Goal: Communication & Community: Answer question/provide support

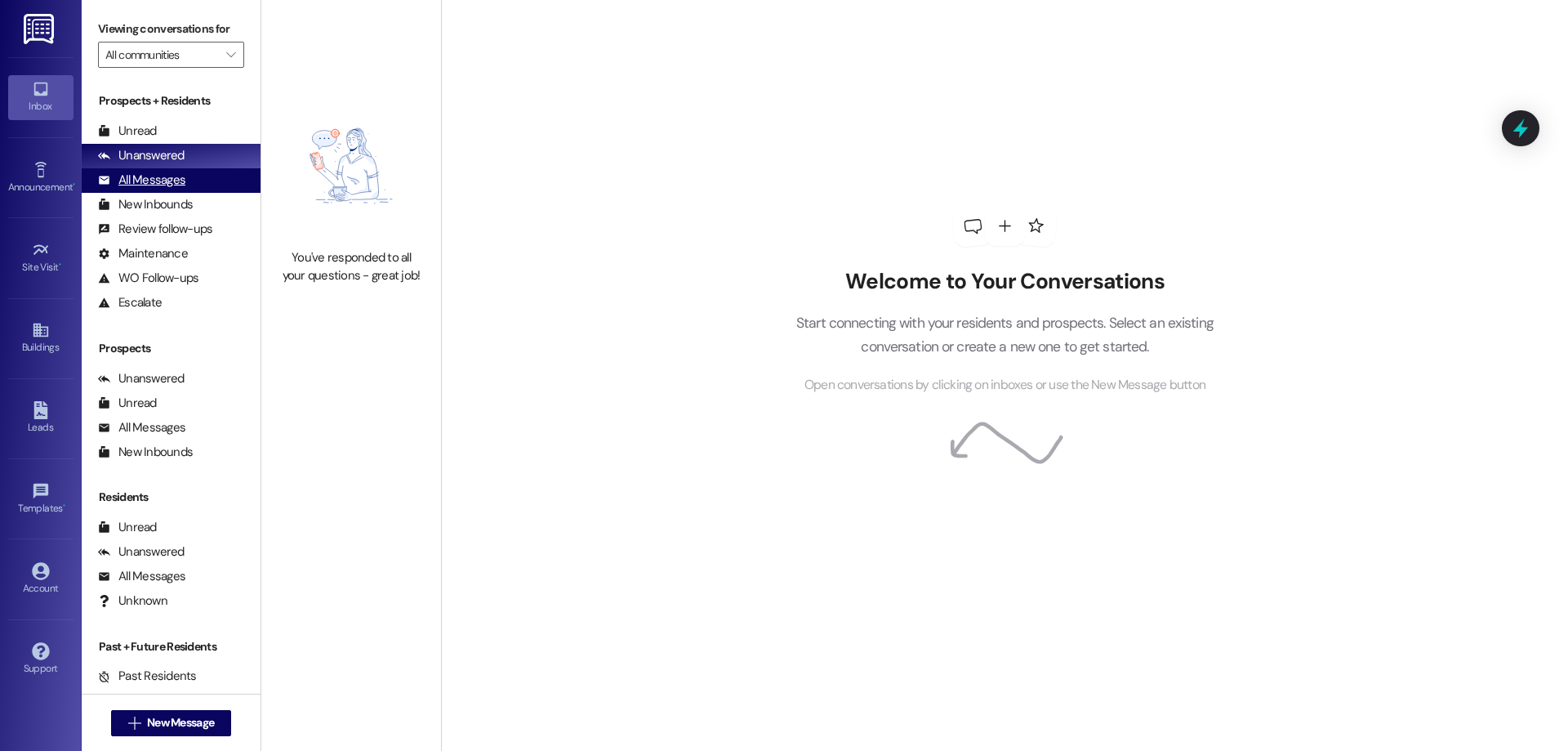
click at [189, 186] on div "All Messages (undefined)" at bounding box center [171, 180] width 178 height 24
click at [189, 189] on div "All Messages (undefined)" at bounding box center [171, 180] width 178 height 24
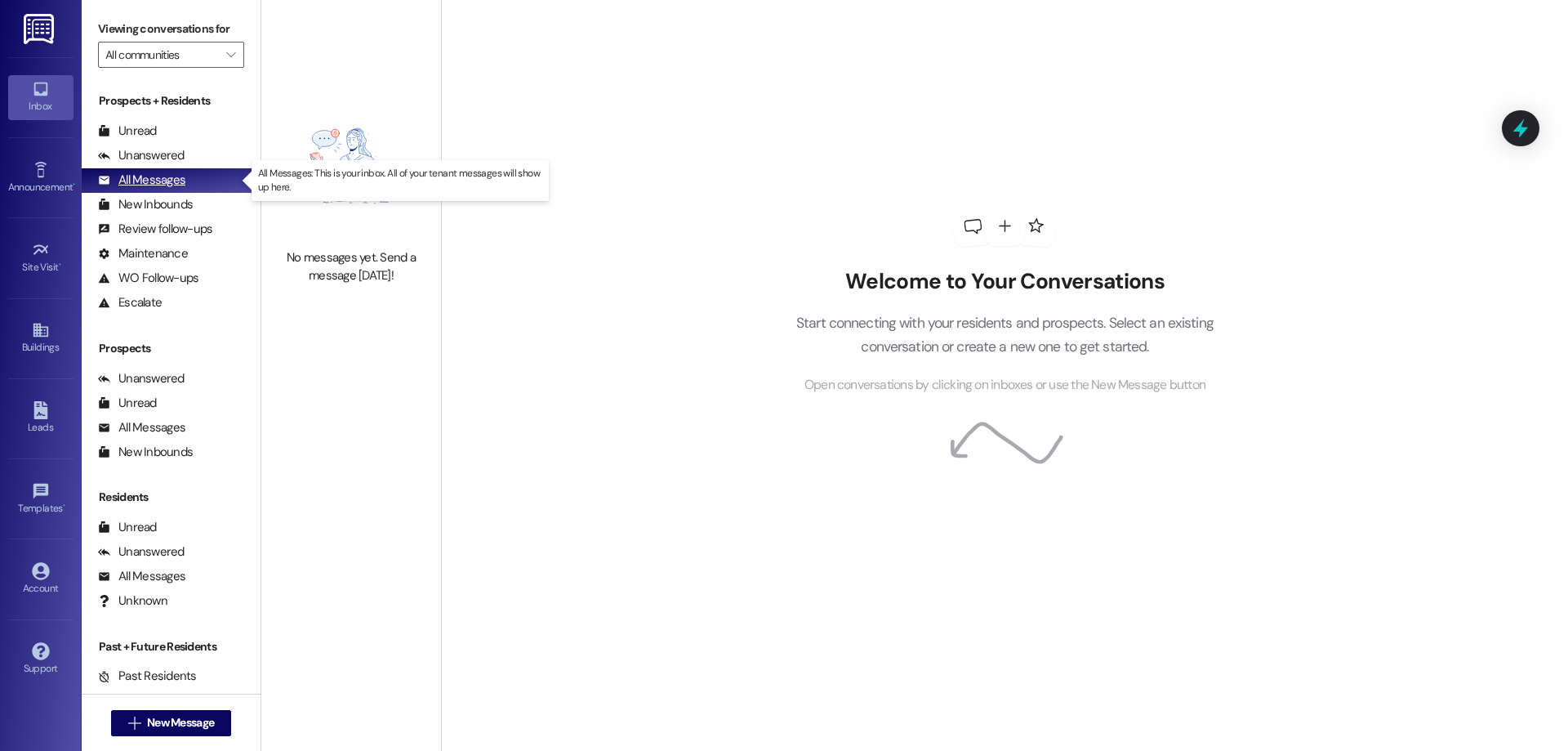
click at [187, 178] on div "All Messages (undefined)" at bounding box center [171, 180] width 178 height 24
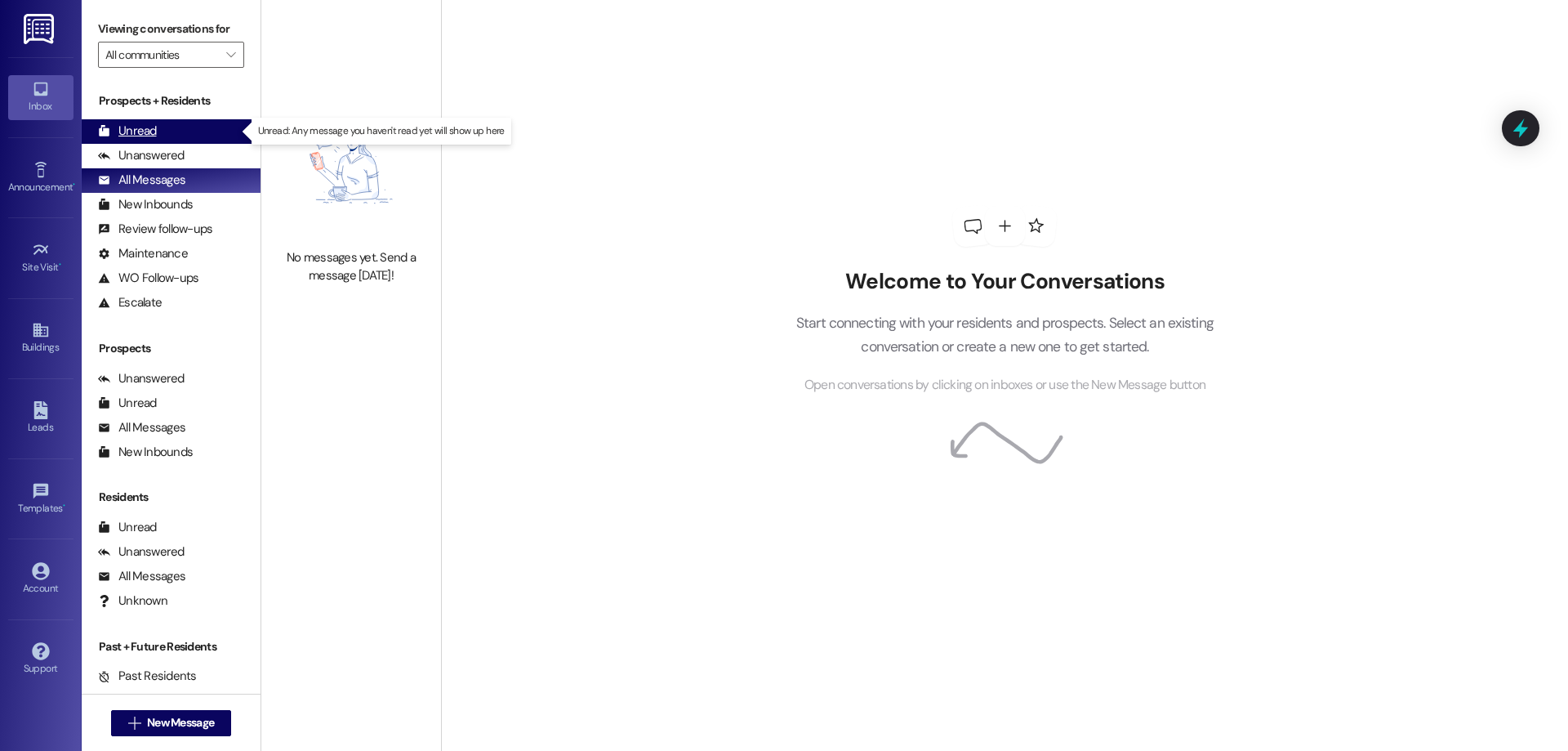
click at [167, 136] on div "Unread (0)" at bounding box center [171, 131] width 178 height 24
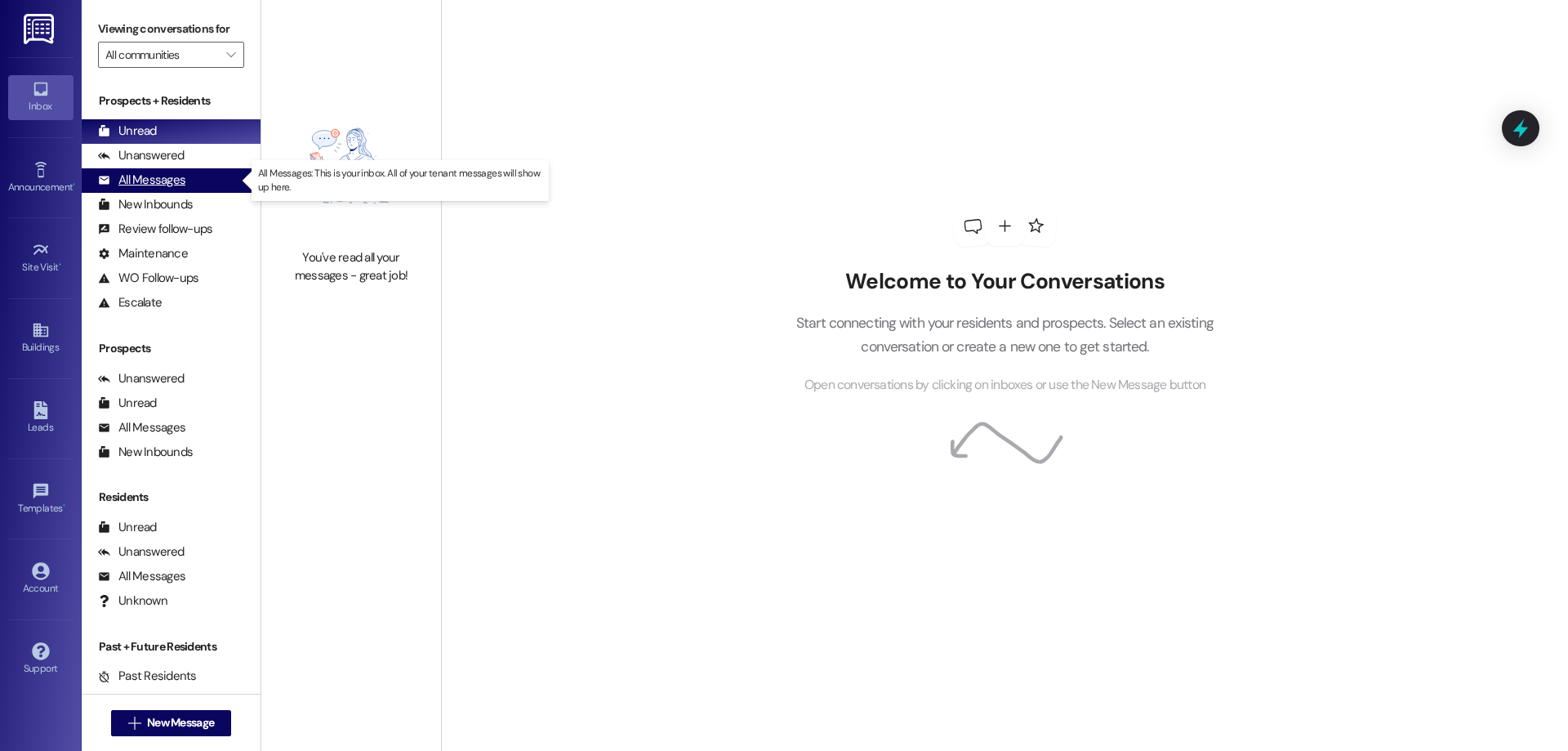
click at [189, 178] on div "All Messages (undefined)" at bounding box center [171, 180] width 178 height 24
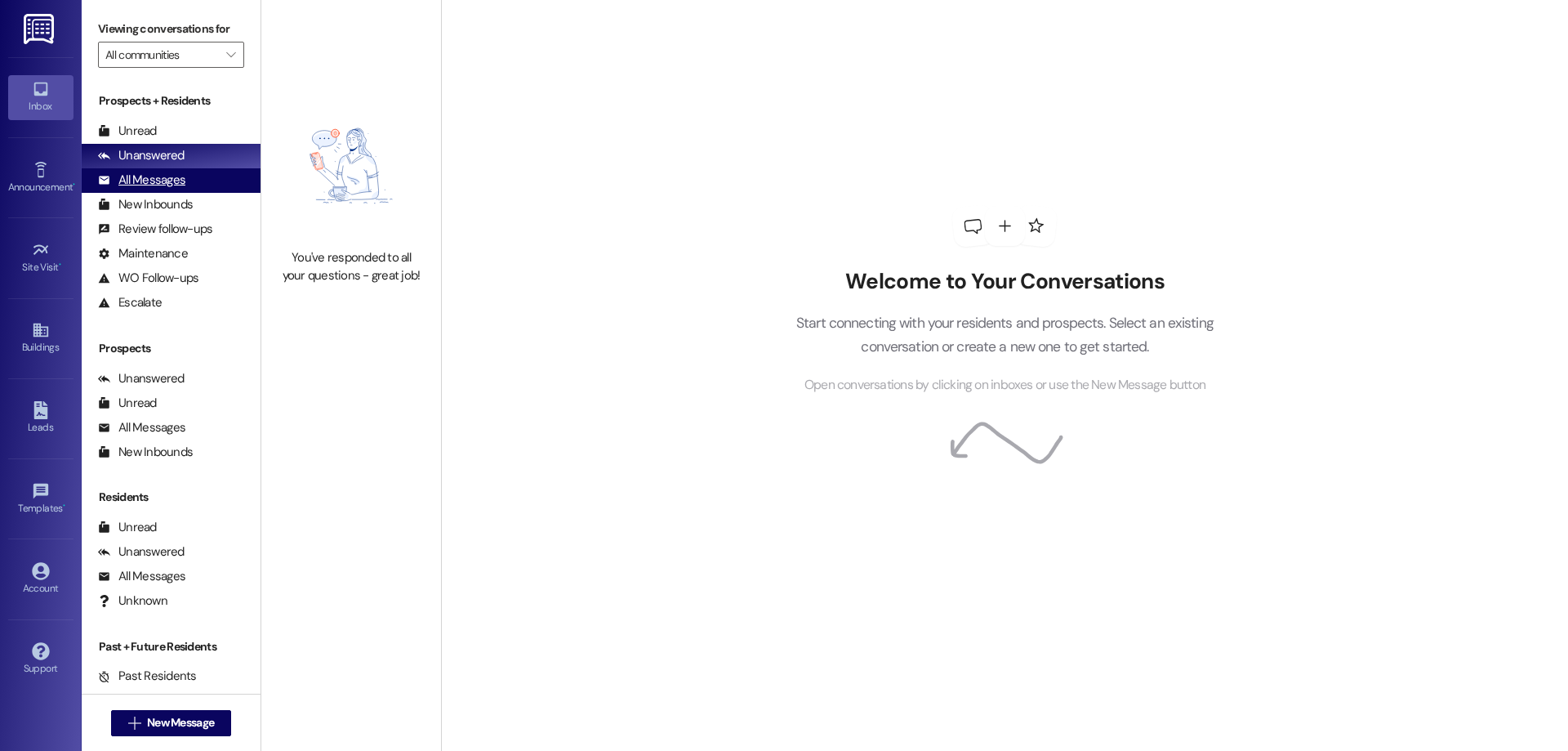
click at [191, 185] on div "All Messages (undefined)" at bounding box center [171, 180] width 178 height 24
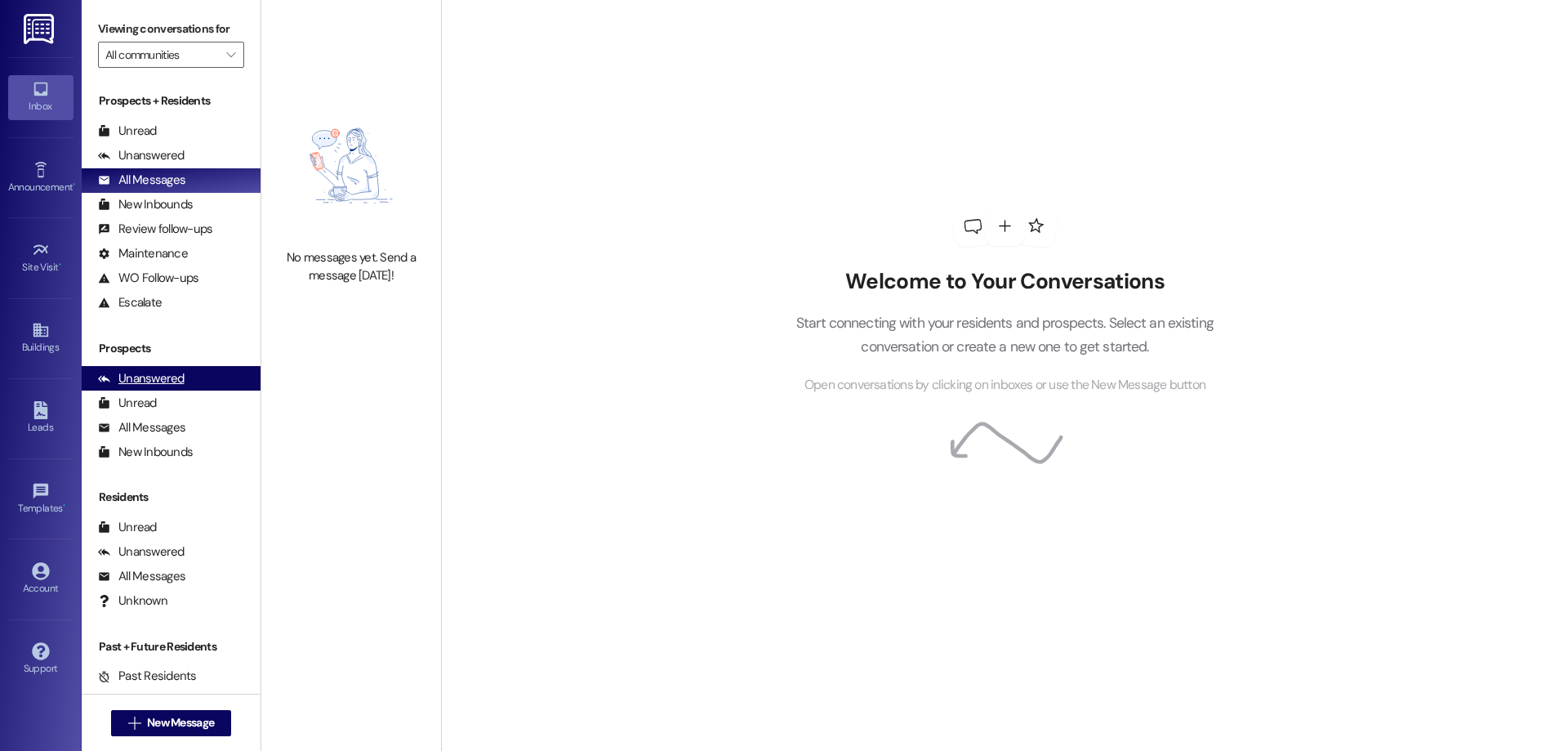
click at [189, 387] on div "Unanswered (0)" at bounding box center [171, 378] width 178 height 24
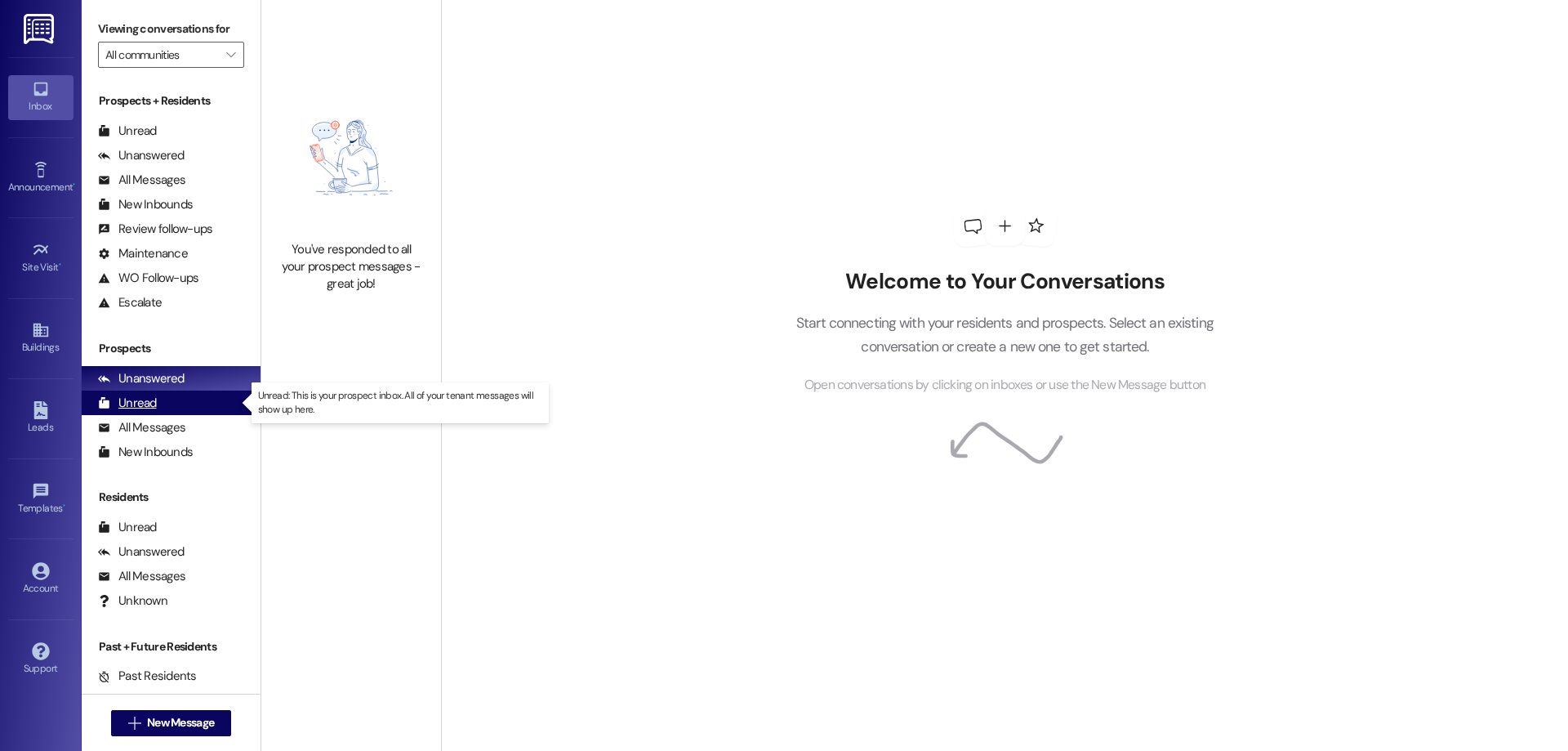
click at [185, 397] on div "Unread (0)" at bounding box center [171, 402] width 178 height 24
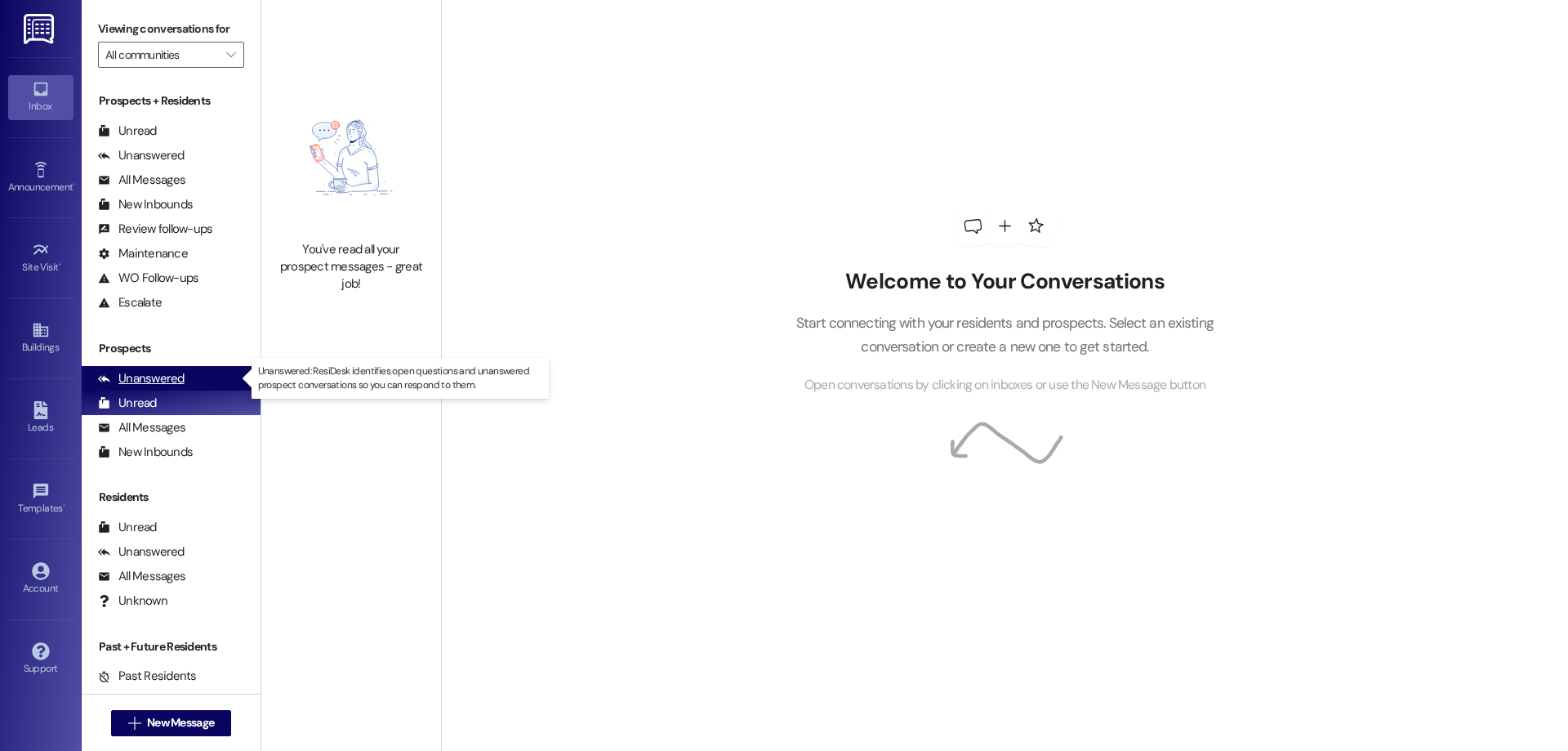
click at [185, 373] on div "Unanswered (0)" at bounding box center [171, 378] width 178 height 24
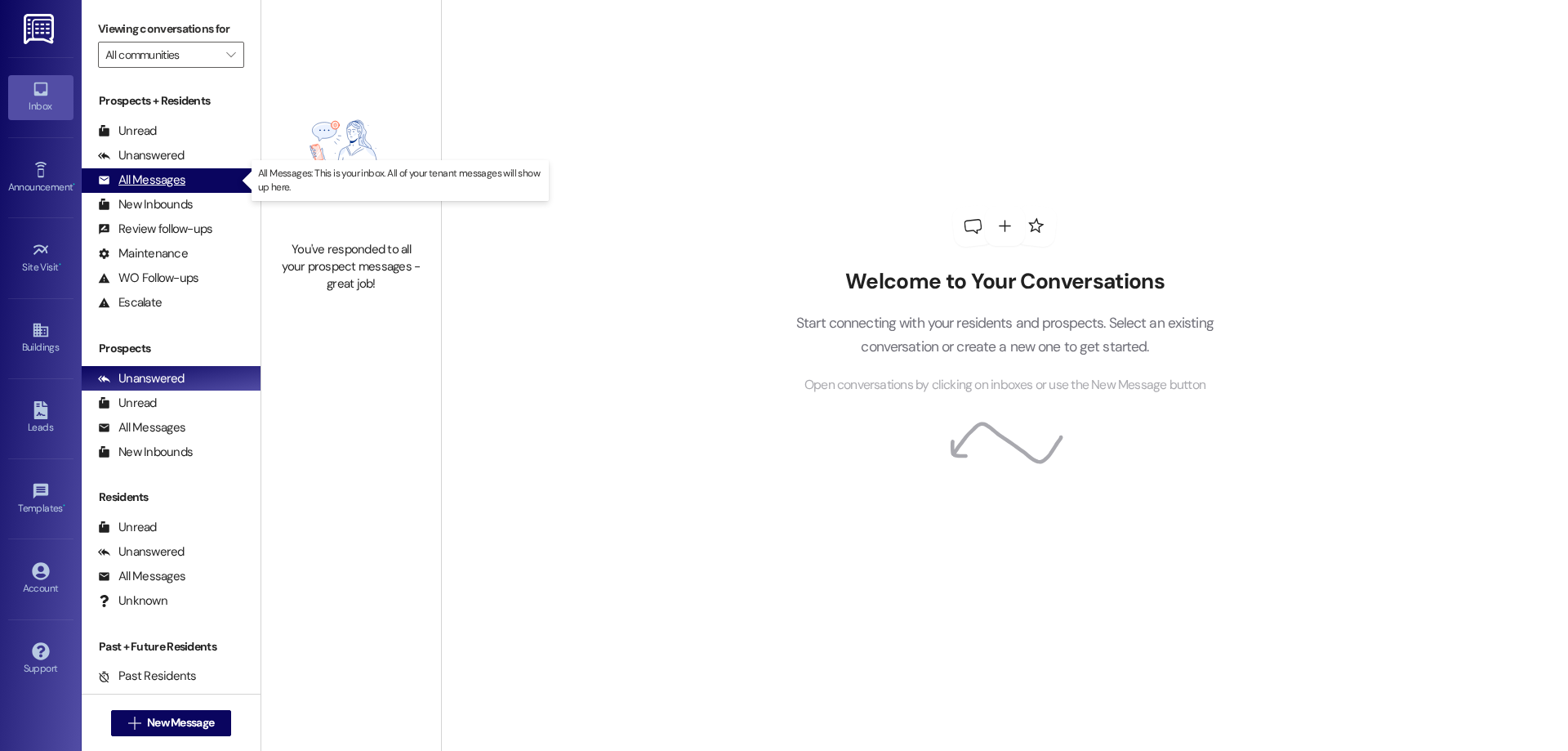
click at [163, 189] on div "All Messages (undefined)" at bounding box center [171, 180] width 178 height 24
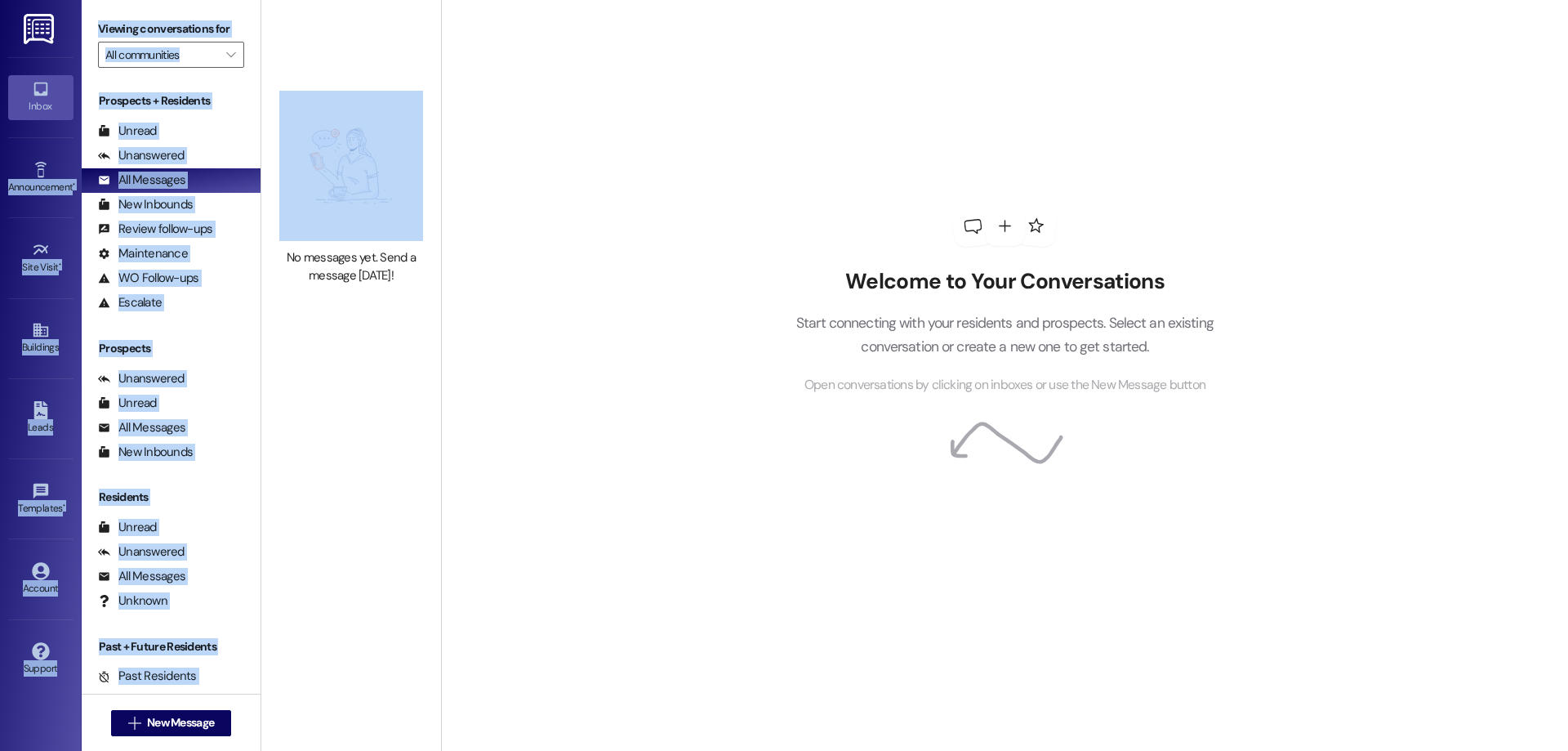
drag, startPoint x: 29, startPoint y: 172, endPoint x: 284, endPoint y: 184, distance: 255.3
click at [283, 187] on div "Inbox Go to Inbox Announcement • Send A Text Announcement Site Visit • Go to Si…" at bounding box center [784, 376] width 1568 height 751
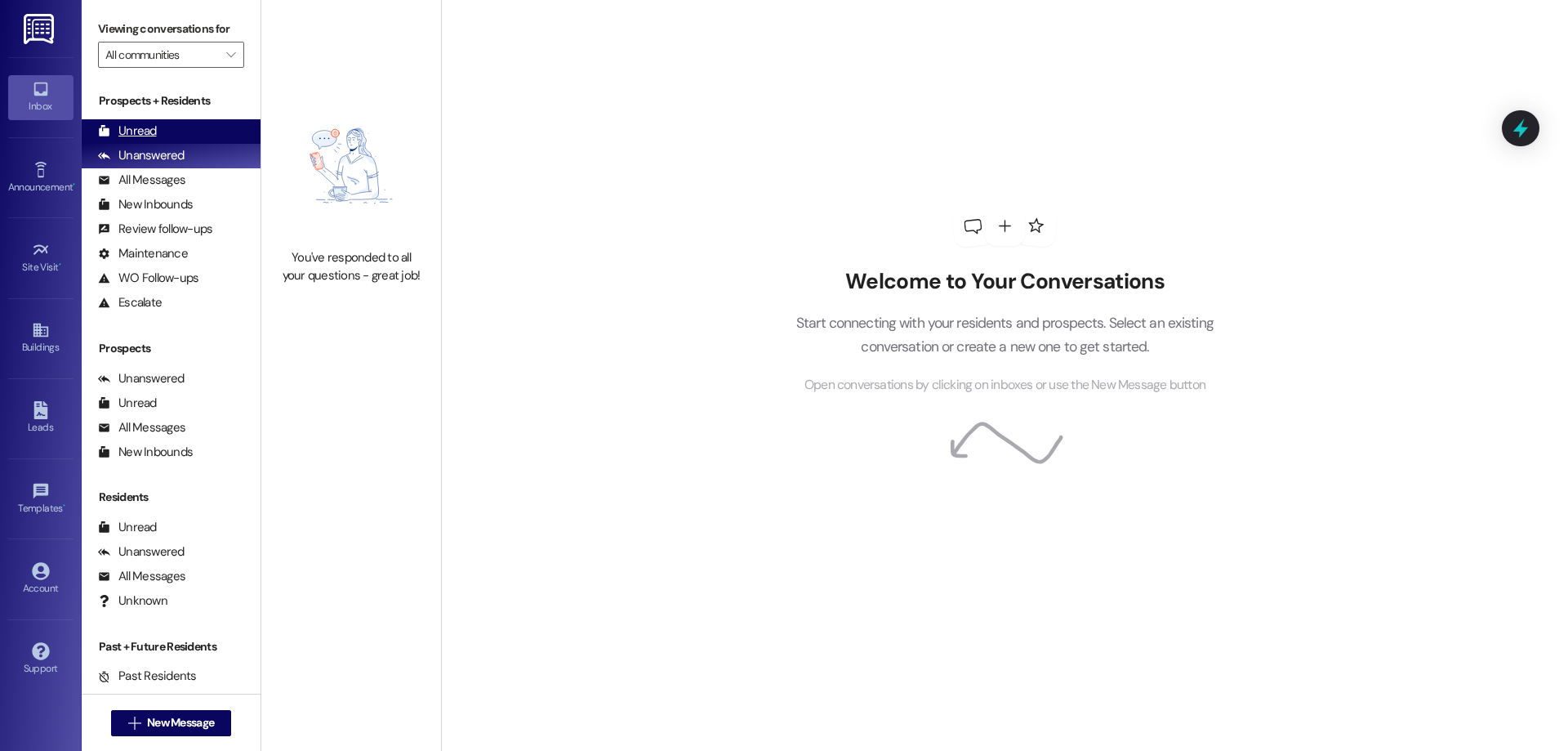
click at [161, 122] on div "Unread (0)" at bounding box center [171, 131] width 178 height 24
click at [504, 88] on div "Welcome to Your Conversations Start connecting with your residents and prospect…" at bounding box center [1004, 376] width 1127 height 751
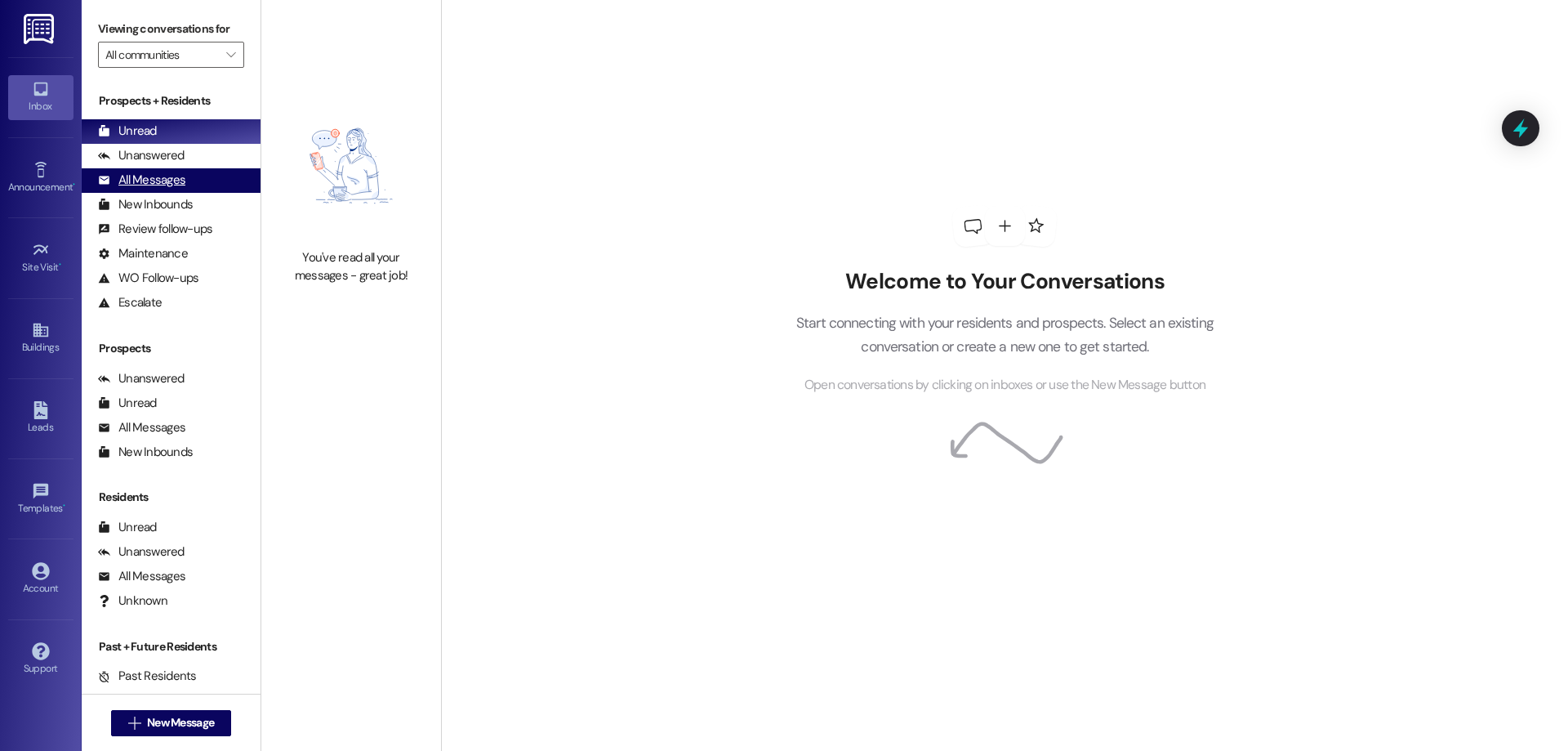
click at [146, 178] on div "All Messages" at bounding box center [141, 180] width 88 height 17
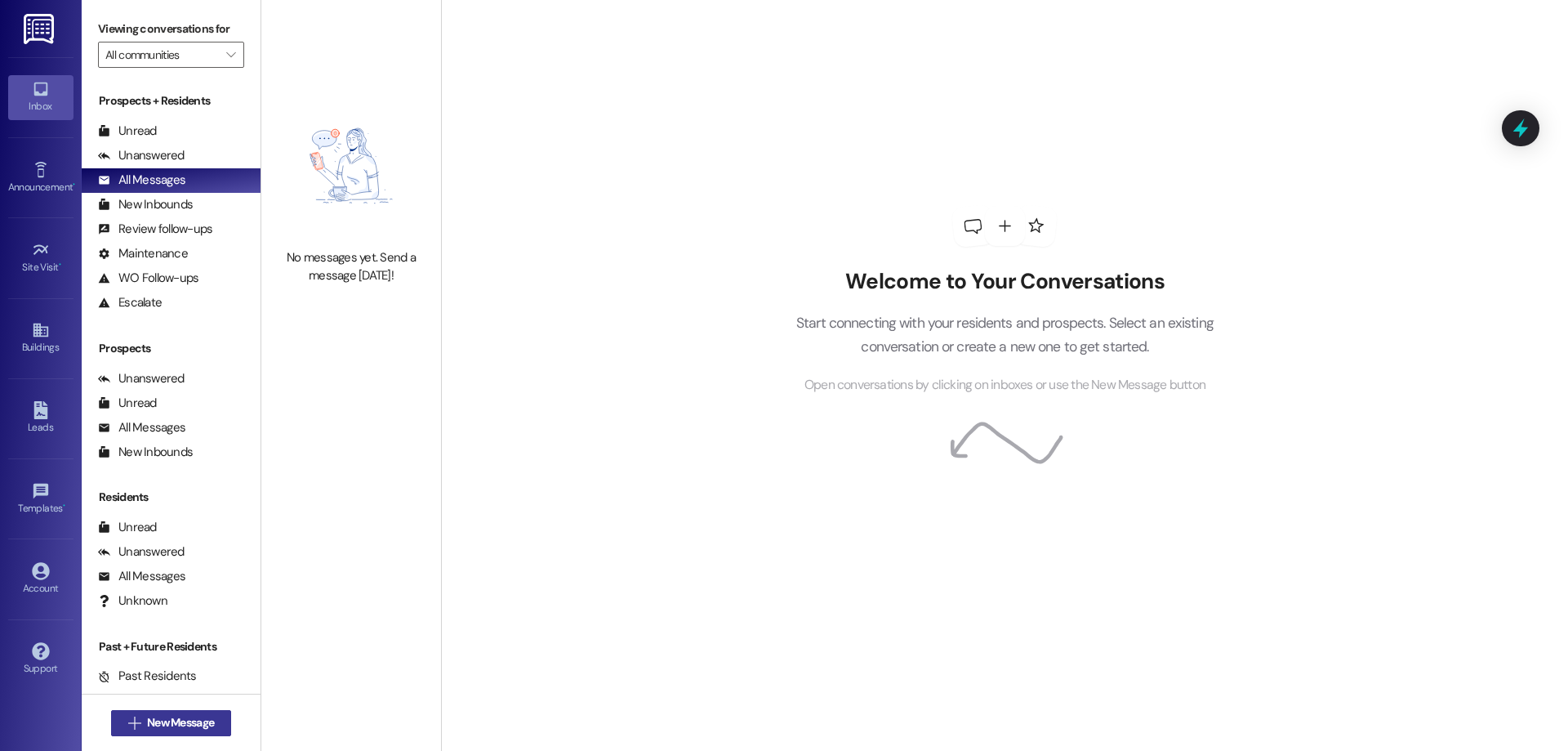
click at [204, 711] on button " New Message" at bounding box center [172, 722] width 121 height 26
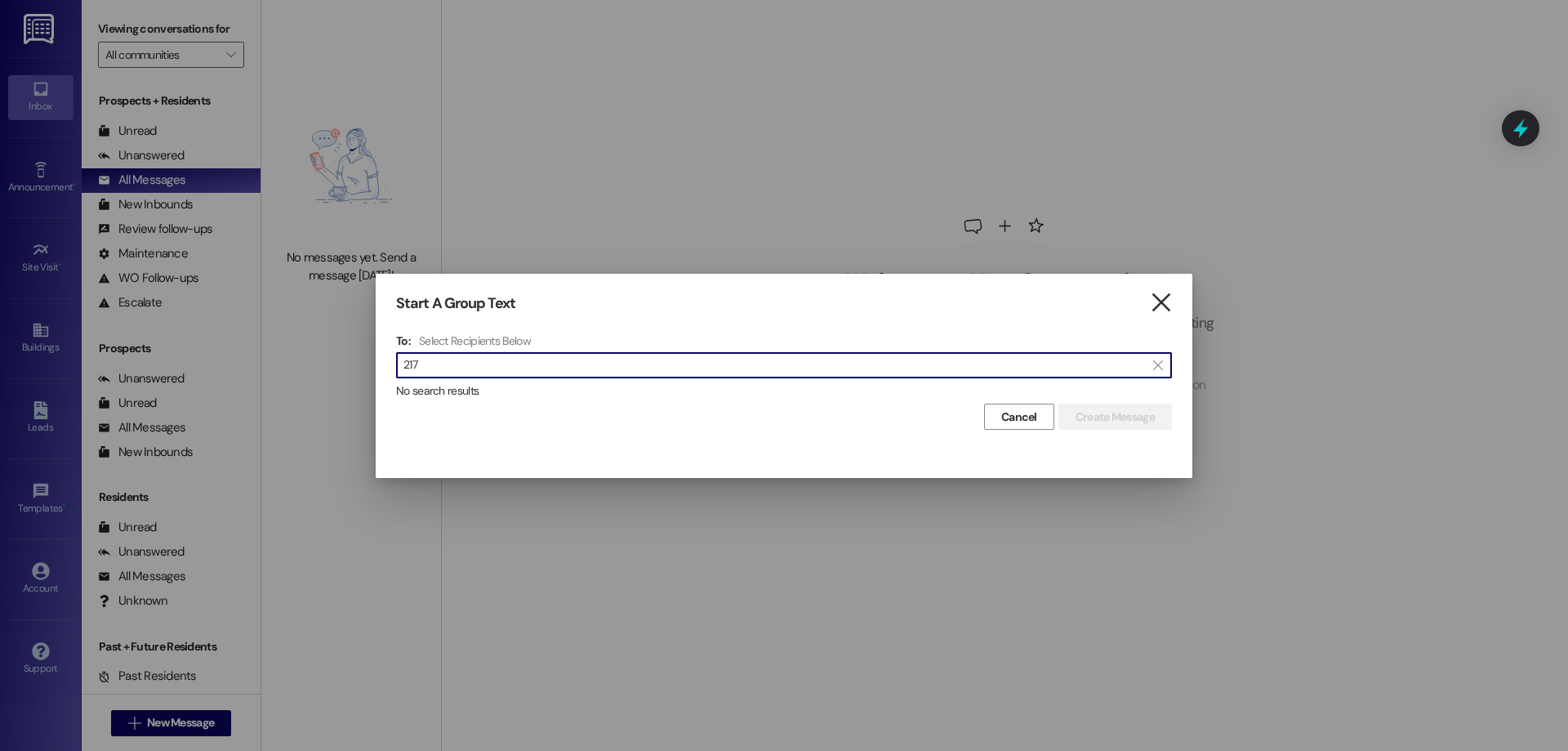
type input "217"
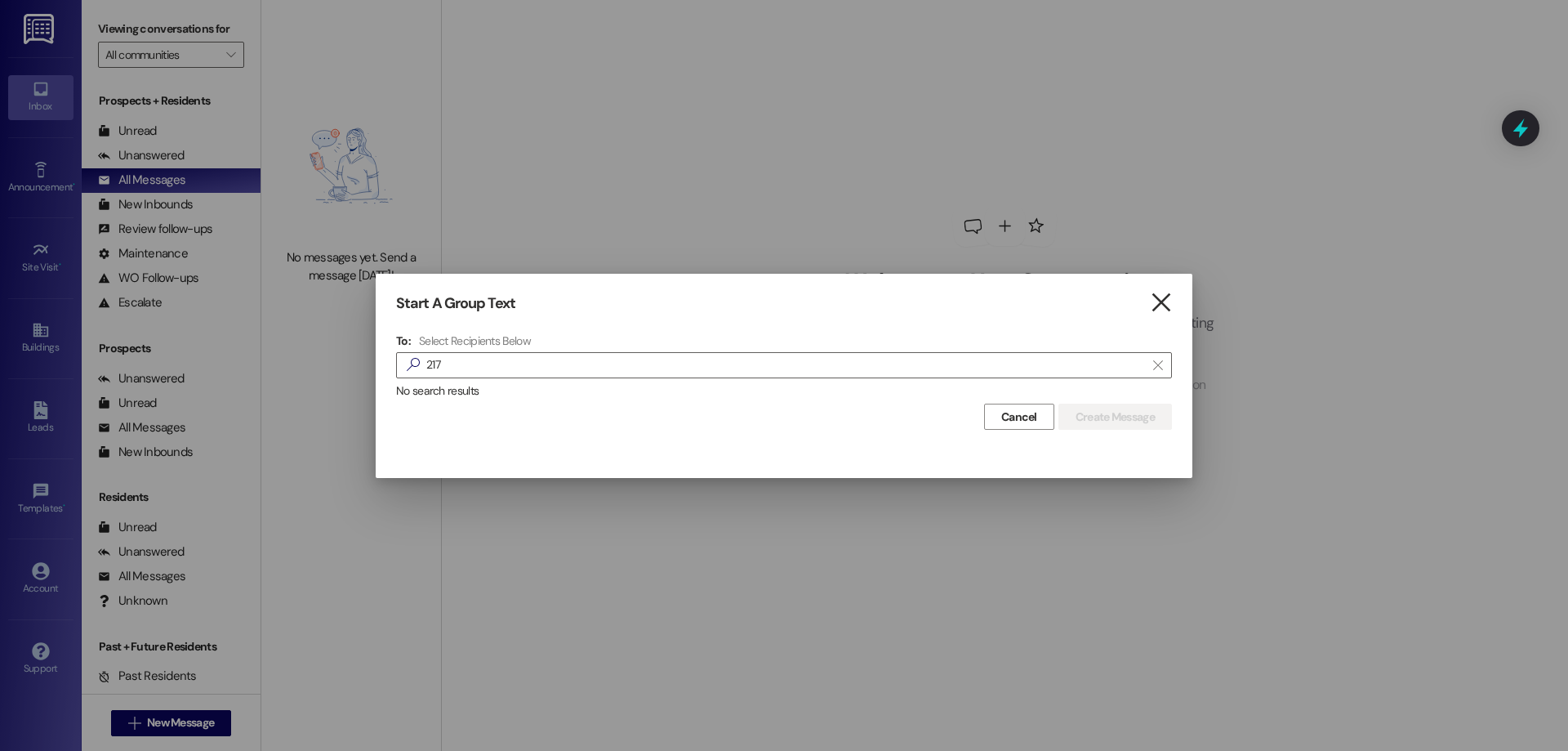
click at [1165, 312] on icon "" at bounding box center [1161, 302] width 22 height 17
